Goal: Information Seeking & Learning: Learn about a topic

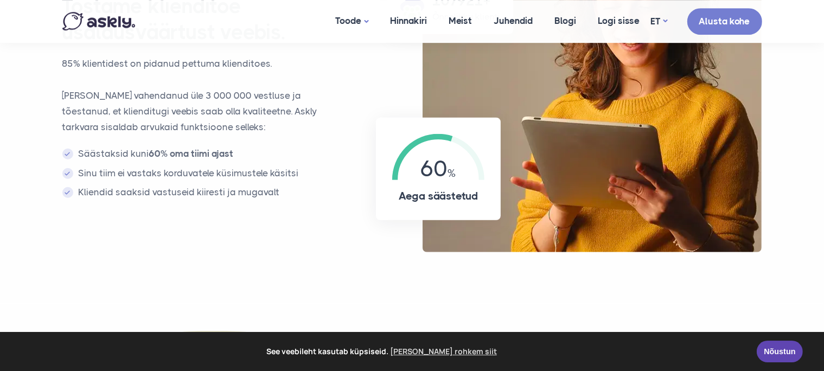
scroll to position [829, 0]
click at [467, 21] on link "Meist" at bounding box center [460, 21] width 45 height 42
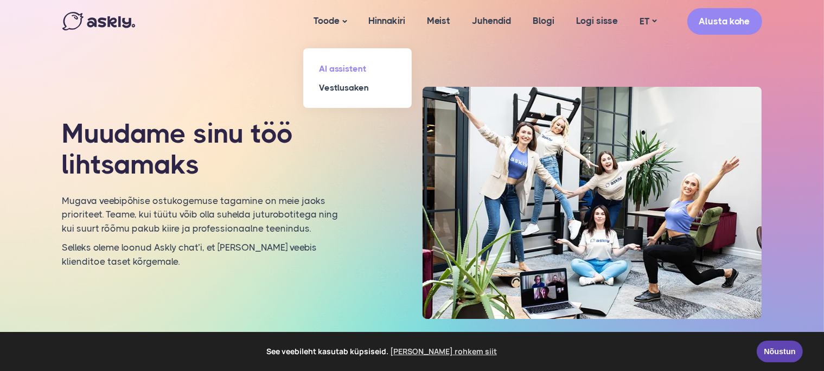
click at [341, 69] on link "AI assistent" at bounding box center [357, 68] width 108 height 19
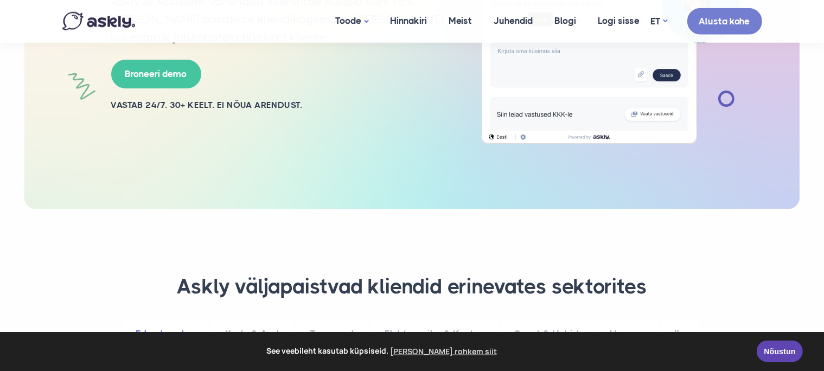
scroll to position [212, 0]
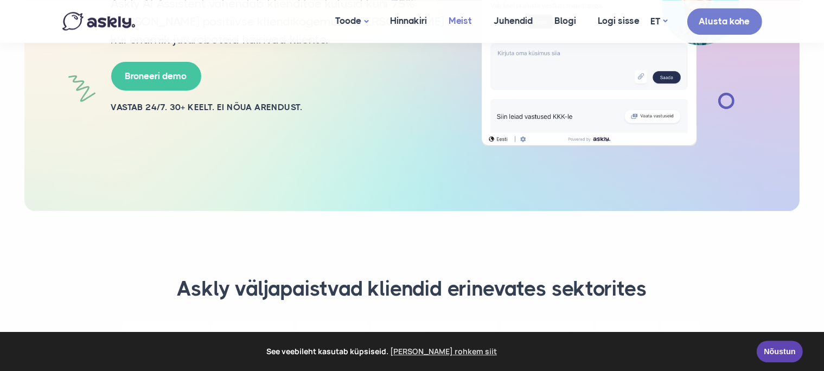
click at [465, 14] on link "Meist" at bounding box center [460, 21] width 45 height 42
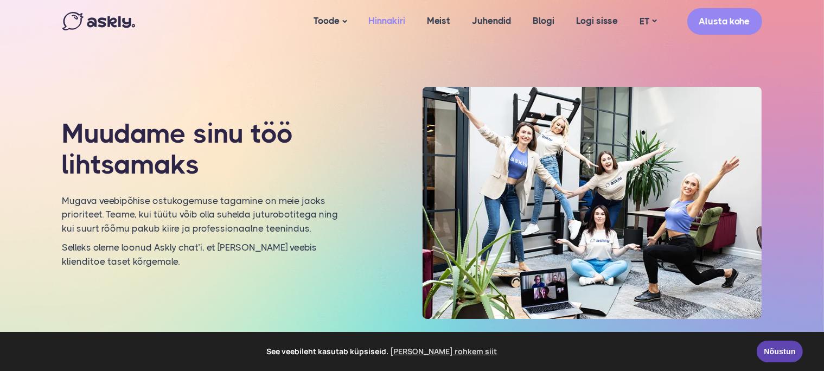
click at [391, 19] on link "Hinnakiri" at bounding box center [387, 21] width 59 height 42
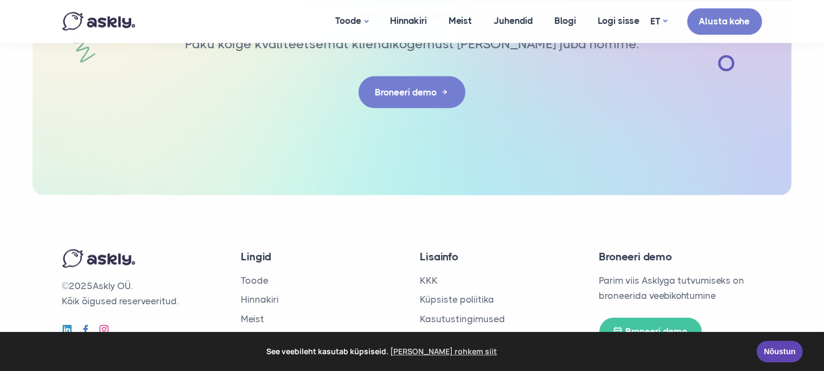
scroll to position [1955, 0]
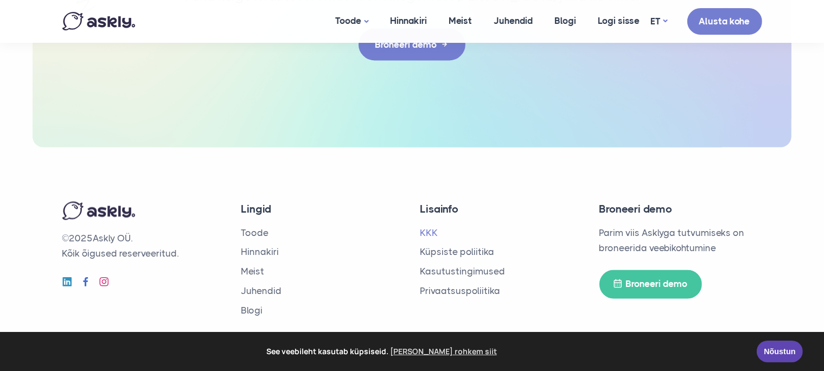
click at [426, 232] on link "KKK" at bounding box center [429, 233] width 18 height 11
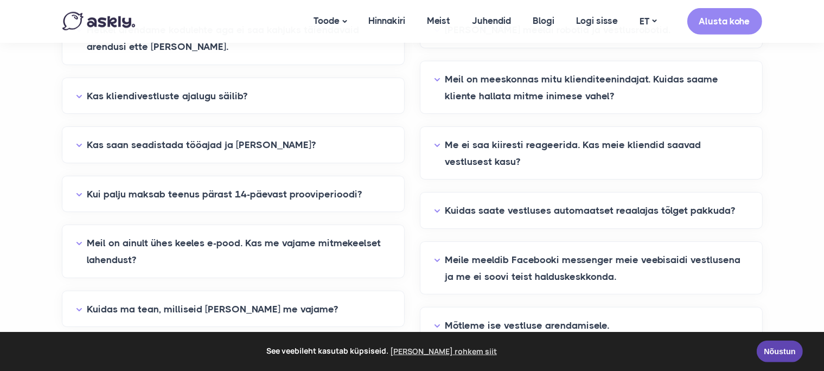
scroll to position [293, 0]
